Goal: Task Accomplishment & Management: Manage account settings

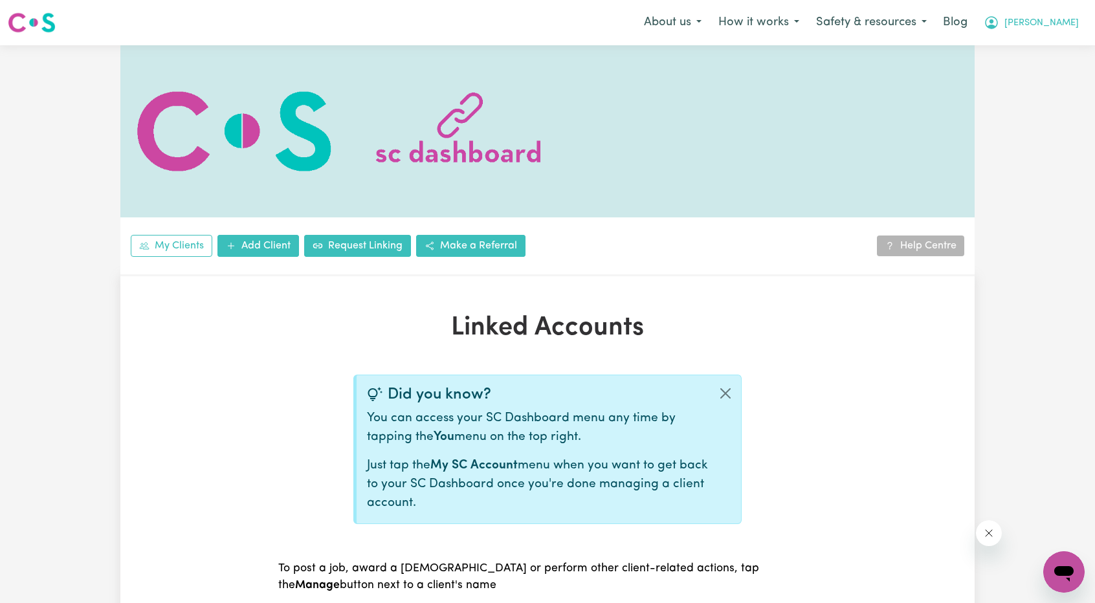
click at [1064, 27] on span "[PERSON_NAME]" at bounding box center [1042, 23] width 74 height 14
click at [1027, 77] on link "Logout" at bounding box center [1035, 74] width 102 height 25
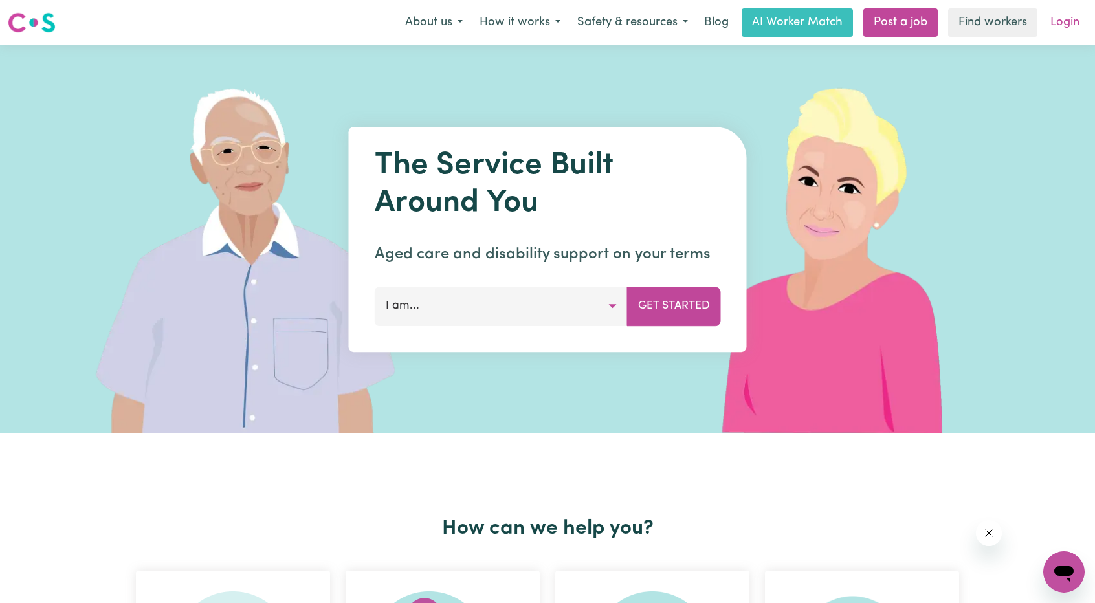
click at [1067, 14] on link "Login" at bounding box center [1065, 22] width 45 height 28
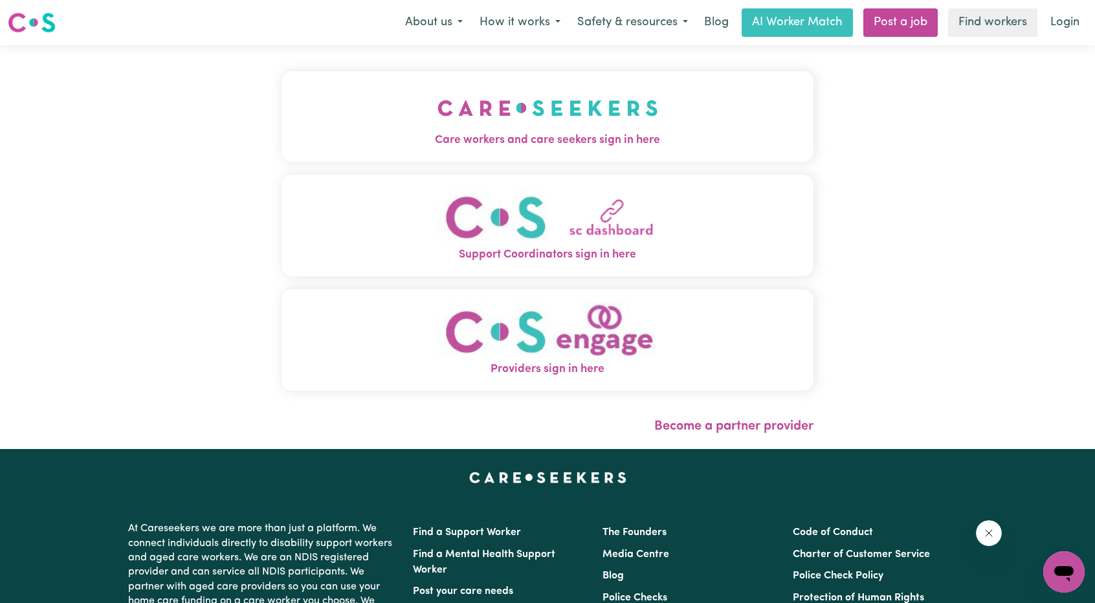
click at [521, 92] on img "Care workers and care seekers sign in here" at bounding box center [548, 108] width 221 height 48
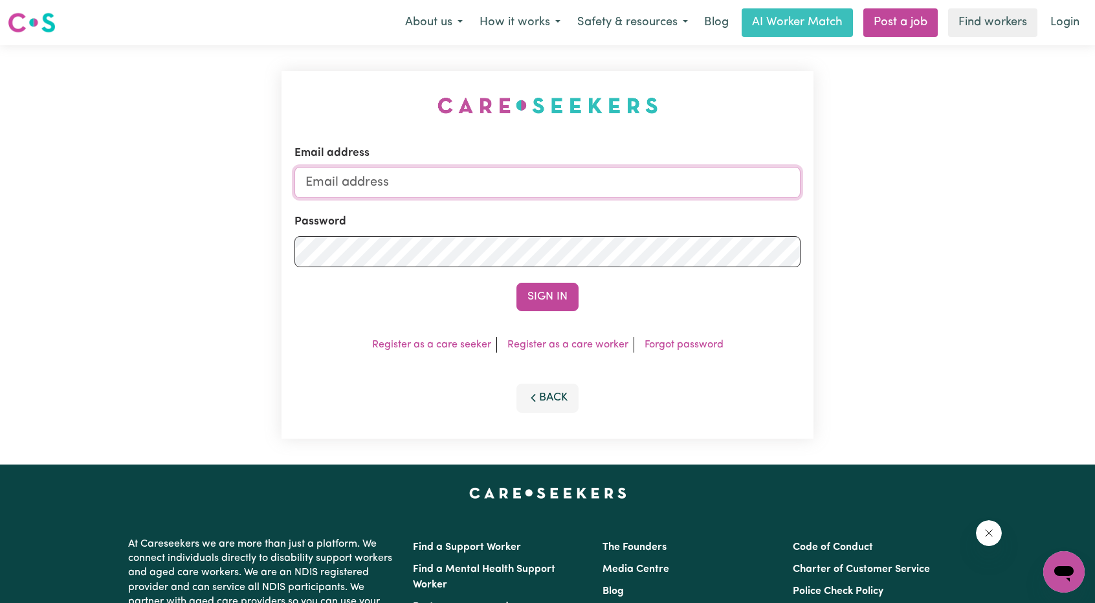
click at [570, 169] on input "Email address" at bounding box center [547, 182] width 506 height 31
drag, startPoint x: 374, startPoint y: 183, endPoint x: 603, endPoint y: 176, distance: 229.2
click at [607, 177] on input "[EMAIL_ADDRESS][PERSON_NAME][DOMAIN_NAME]" at bounding box center [547, 182] width 506 height 31
type input "[EMAIL_ADDRESS][DOMAIN_NAME]"
click at [559, 302] on button "Sign In" at bounding box center [547, 297] width 62 height 28
